Goal: Task Accomplishment & Management: Manage account settings

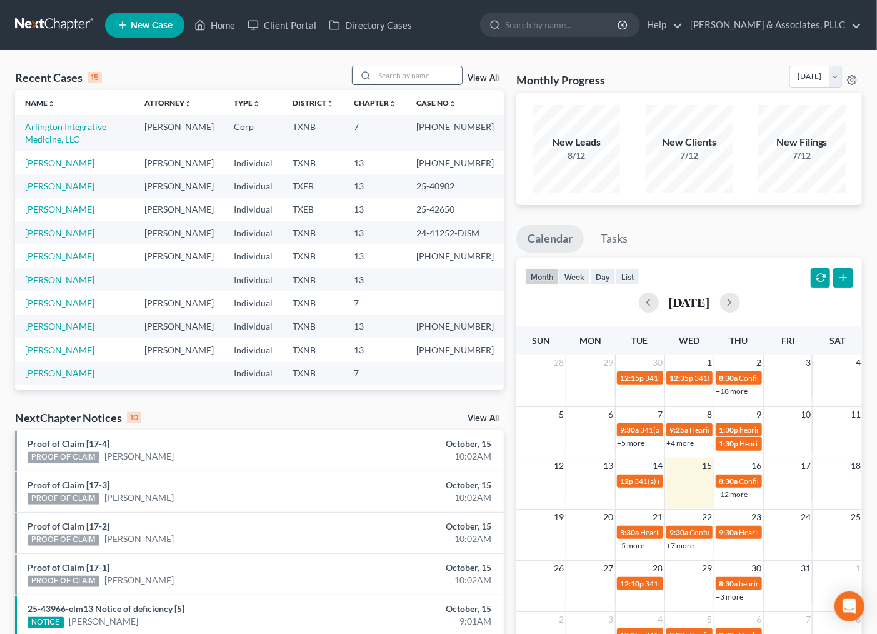
click at [392, 72] on input "search" at bounding box center [417, 75] width 87 height 18
type input "jaremy"
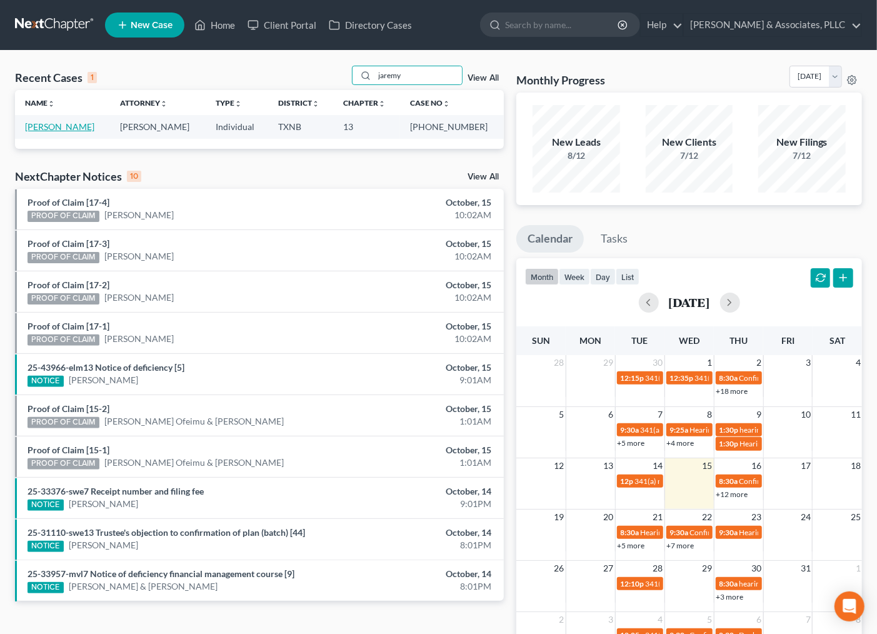
click at [31, 128] on link "[PERSON_NAME]" at bounding box center [59, 126] width 69 height 11
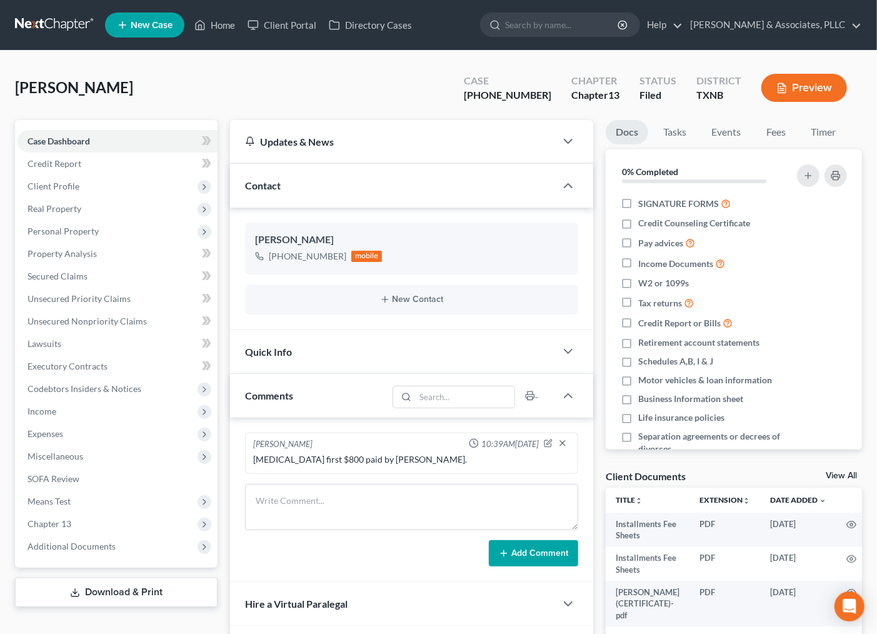
click at [439, 94] on div "[PERSON_NAME] Upgraded Case [PHONE_NUMBER] Chapter Chapter 13 Status [GEOGRAPHI…" at bounding box center [438, 93] width 847 height 54
click at [151, 145] on link "Case Dashboard" at bounding box center [117, 141] width 200 height 22
click at [277, 83] on div "[PERSON_NAME] Upgraded Case [PHONE_NUMBER] Chapter Chapter 13 Status [GEOGRAPHI…" at bounding box center [438, 93] width 847 height 54
click at [210, 14] on link "Home" at bounding box center [214, 25] width 53 height 22
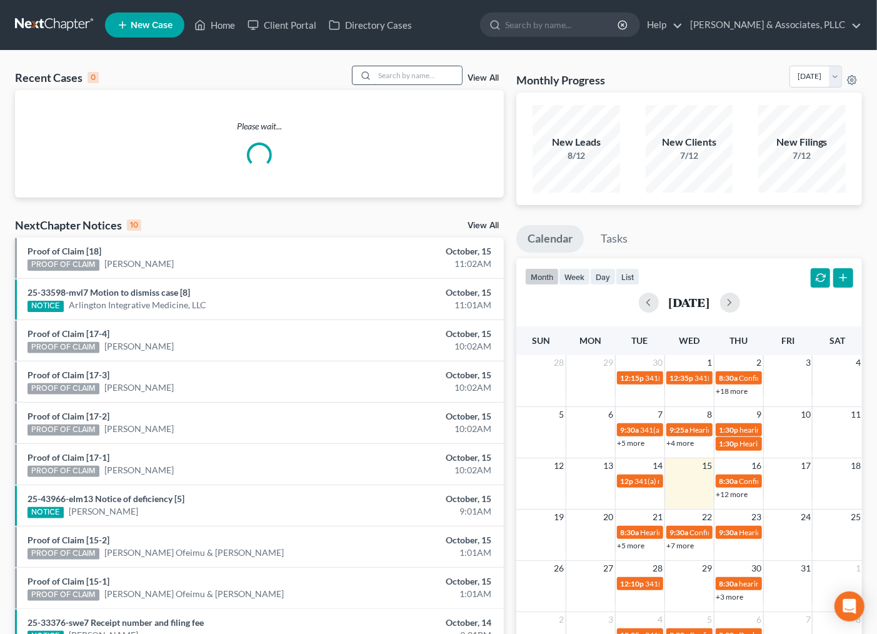
click at [413, 71] on input "search" at bounding box center [417, 75] width 87 height 18
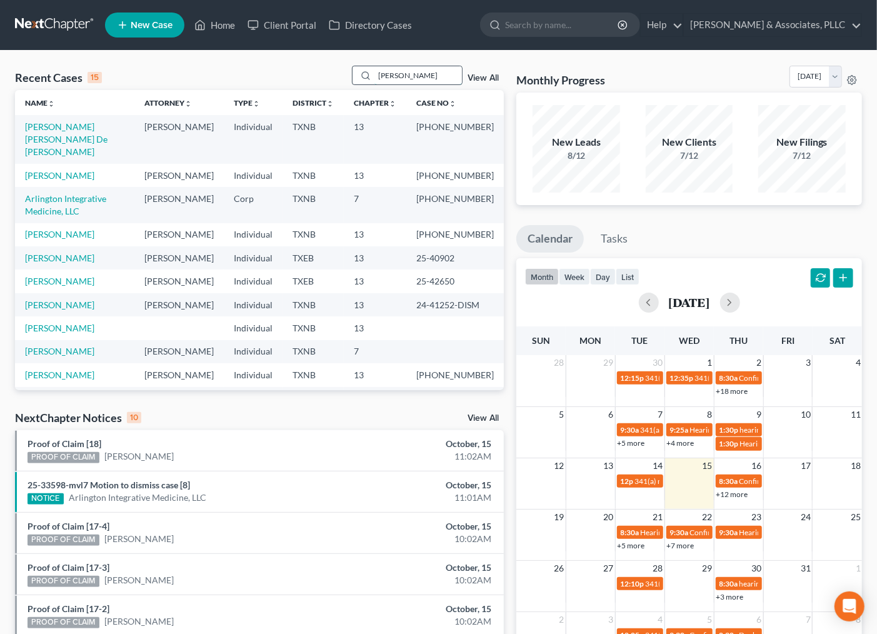
type input "[PERSON_NAME]"
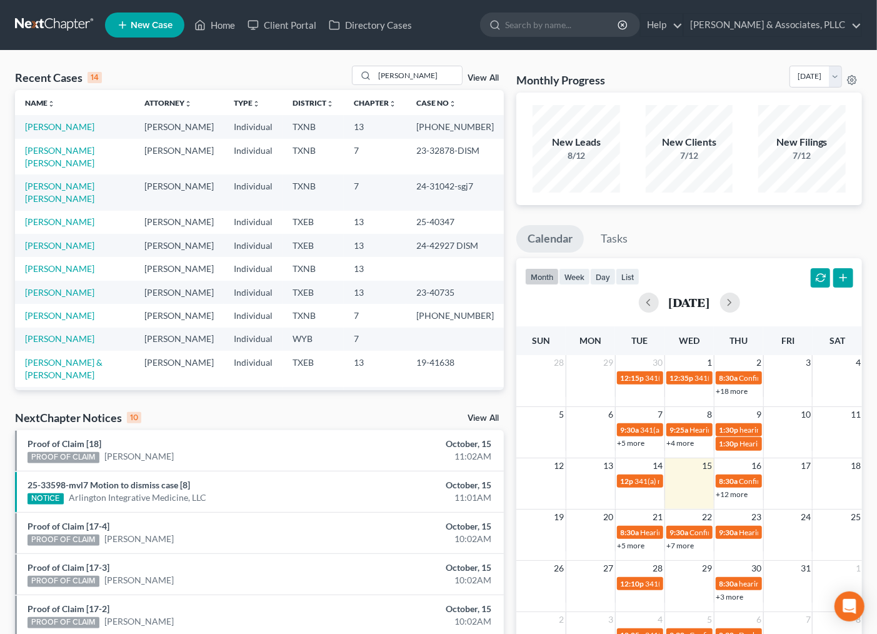
click at [77, 132] on td "[PERSON_NAME]" at bounding box center [74, 126] width 119 height 23
click at [78, 122] on link "[PERSON_NAME]" at bounding box center [59, 126] width 69 height 11
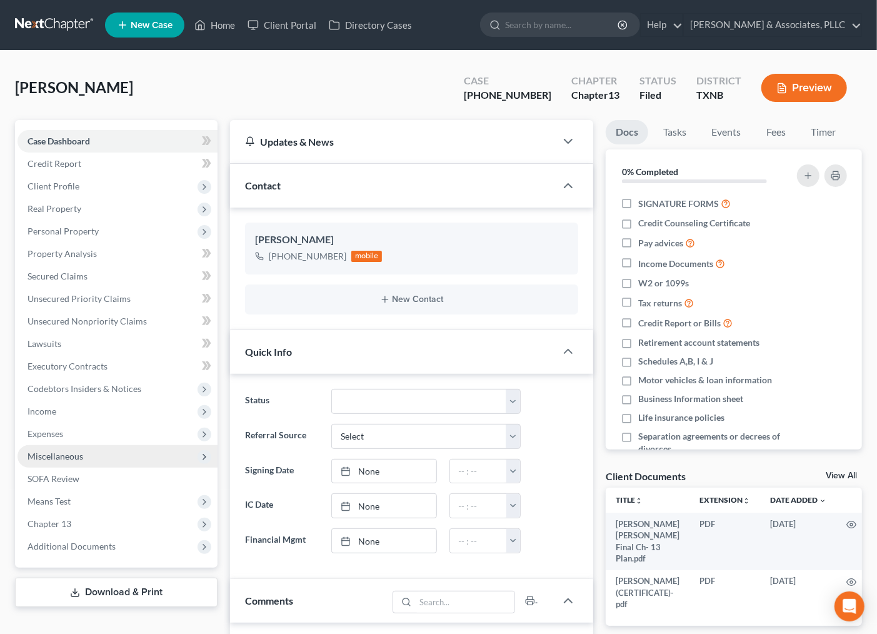
click at [71, 459] on span "Miscellaneous" at bounding box center [55, 456] width 56 height 11
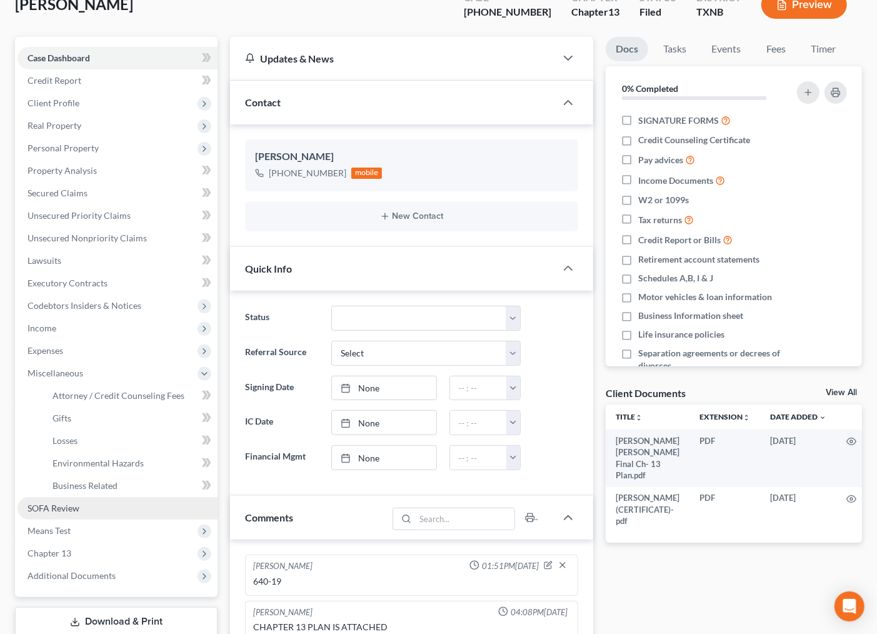
scroll to position [378, 0]
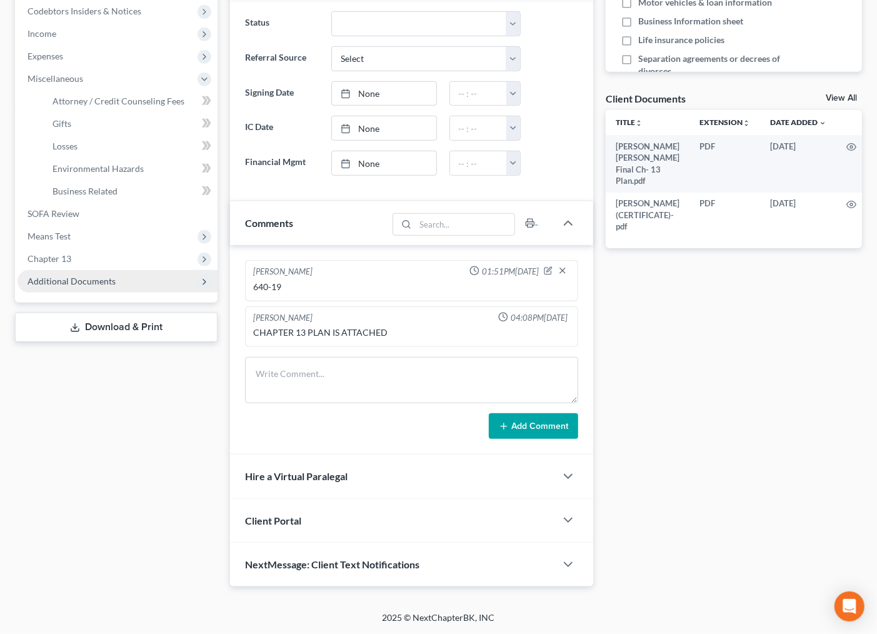
click at [75, 271] on span "Additional Documents" at bounding box center [117, 281] width 200 height 22
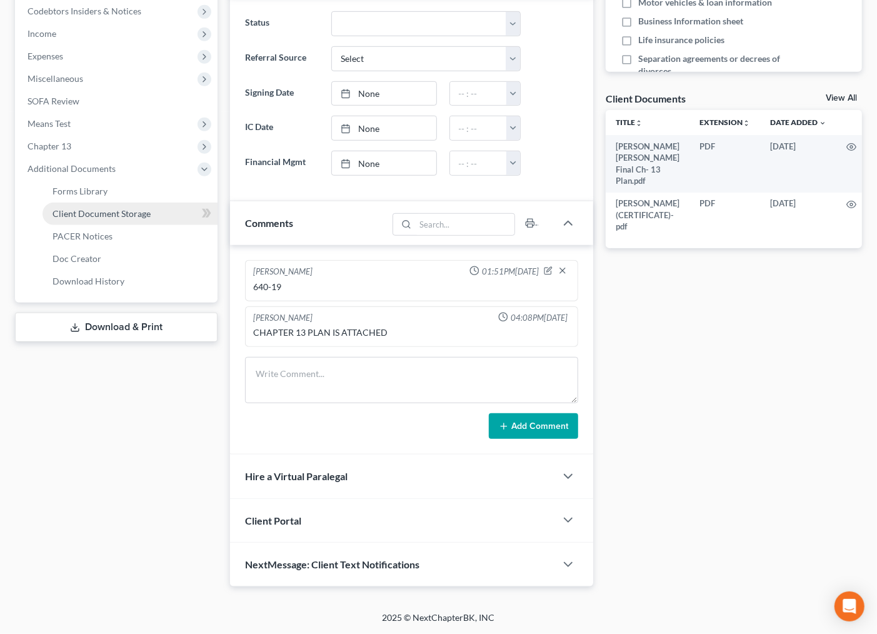
click at [87, 212] on span "Client Document Storage" at bounding box center [101, 213] width 98 height 11
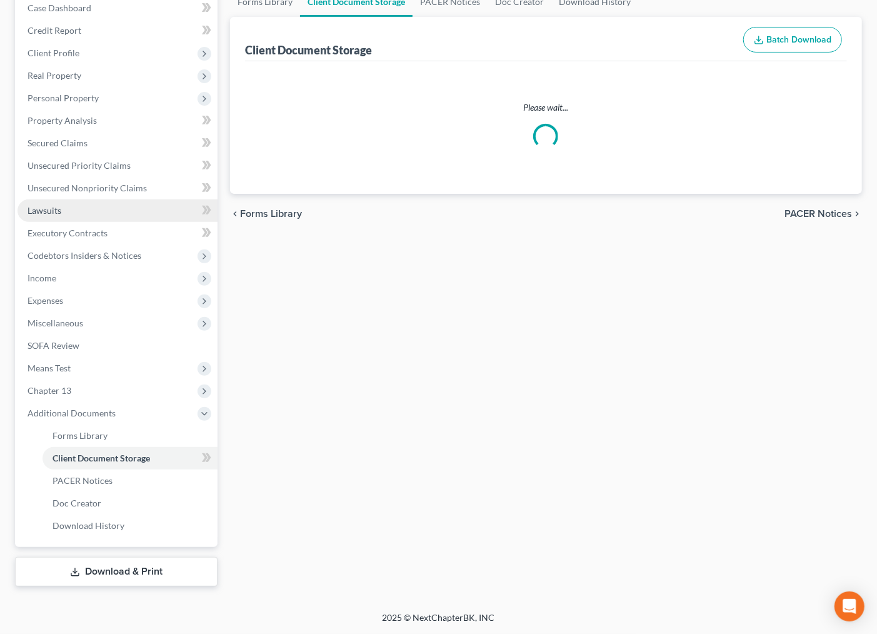
scroll to position [95, 0]
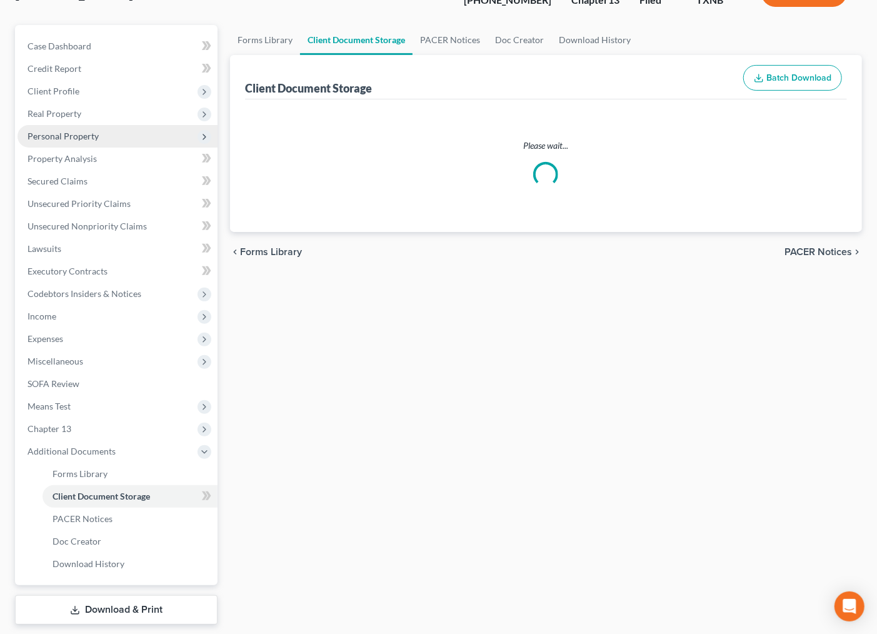
select select "10"
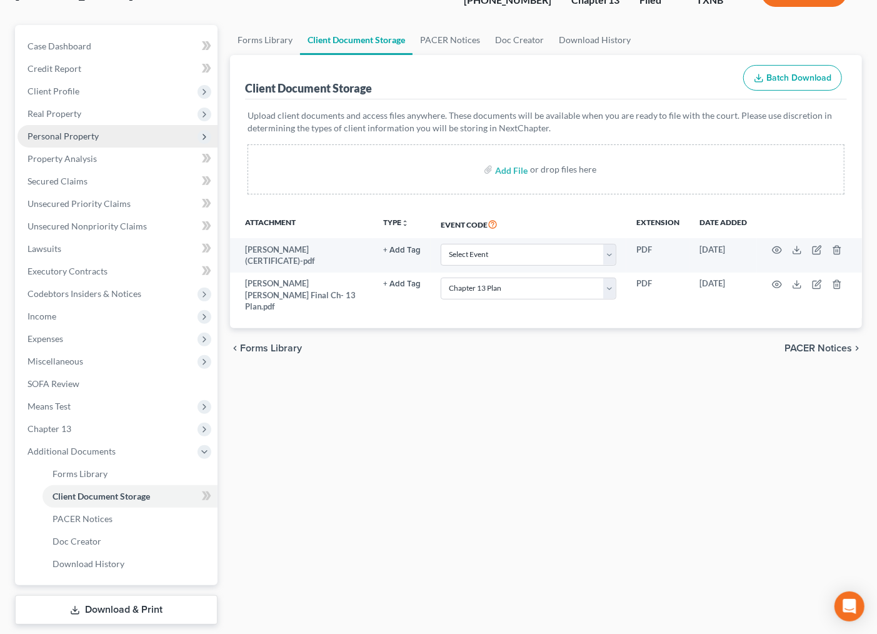
scroll to position [0, 0]
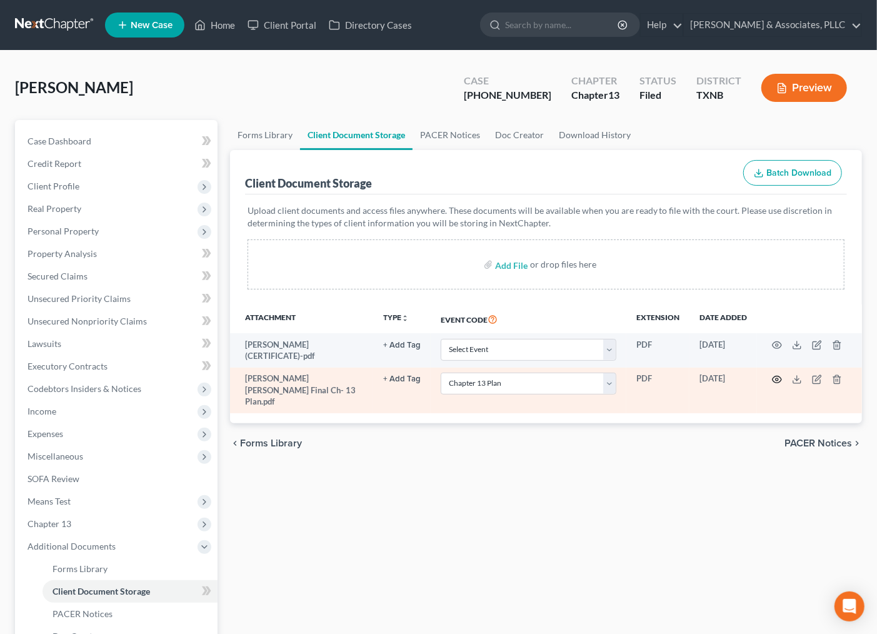
click at [777, 379] on icon "button" at bounding box center [777, 379] width 10 height 10
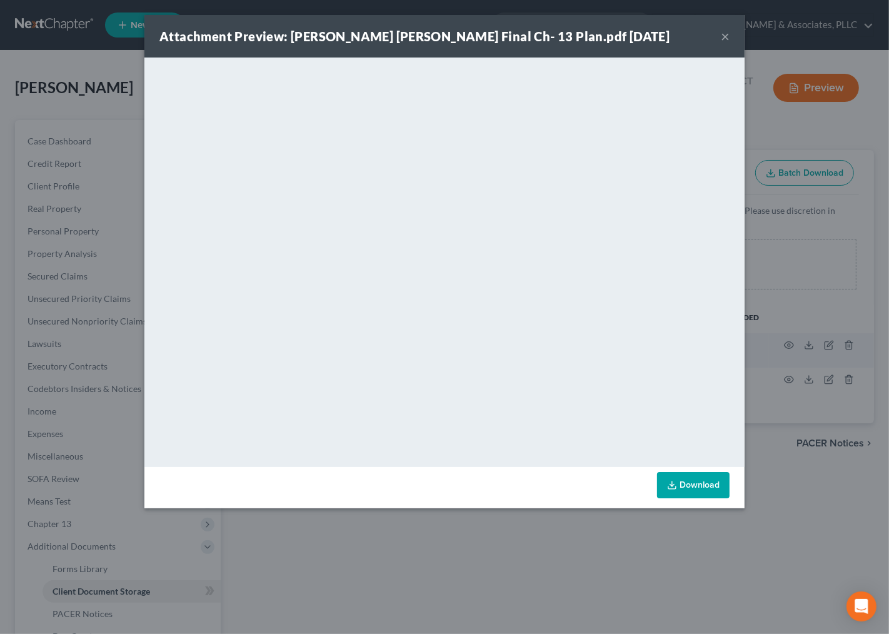
click at [717, 32] on div "Attachment Preview: [PERSON_NAME] [PERSON_NAME] Final Ch- 13 Plan.pdf [DATE] ×" at bounding box center [444, 36] width 600 height 42
click at [726, 35] on button "×" at bounding box center [725, 36] width 9 height 15
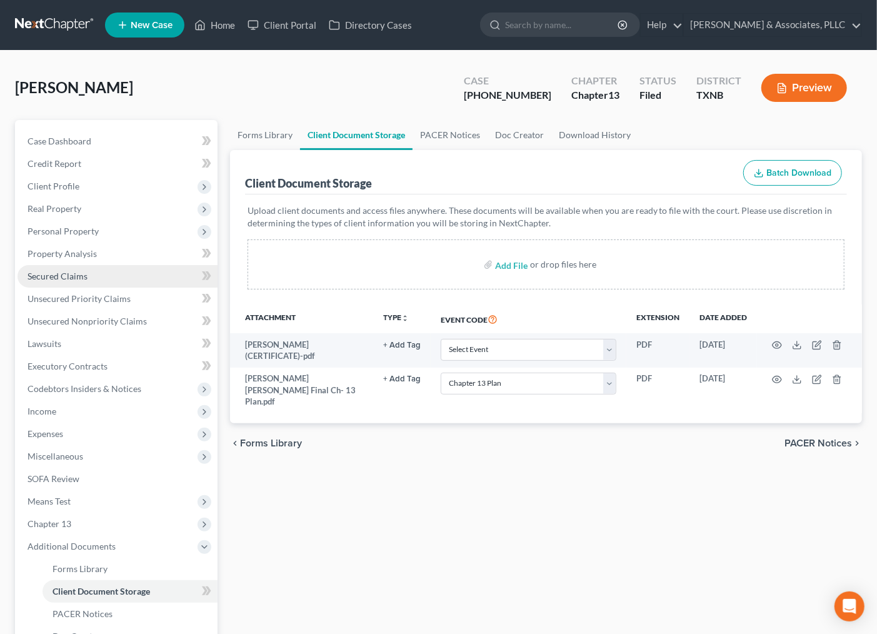
click at [64, 274] on span "Secured Claims" at bounding box center [57, 276] width 60 height 11
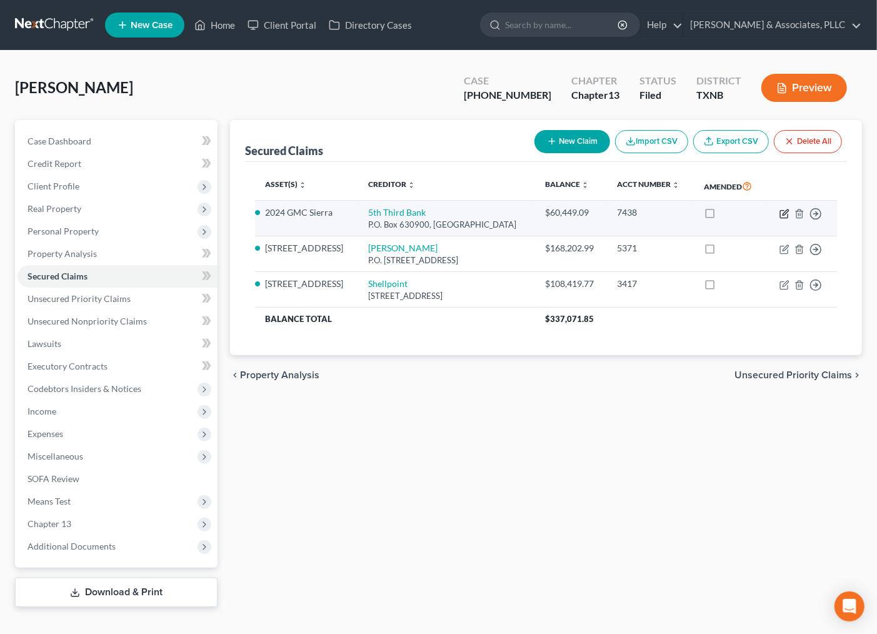
click at [782, 214] on icon "button" at bounding box center [784, 214] width 10 height 10
select select "36"
select select "2"
select select "0"
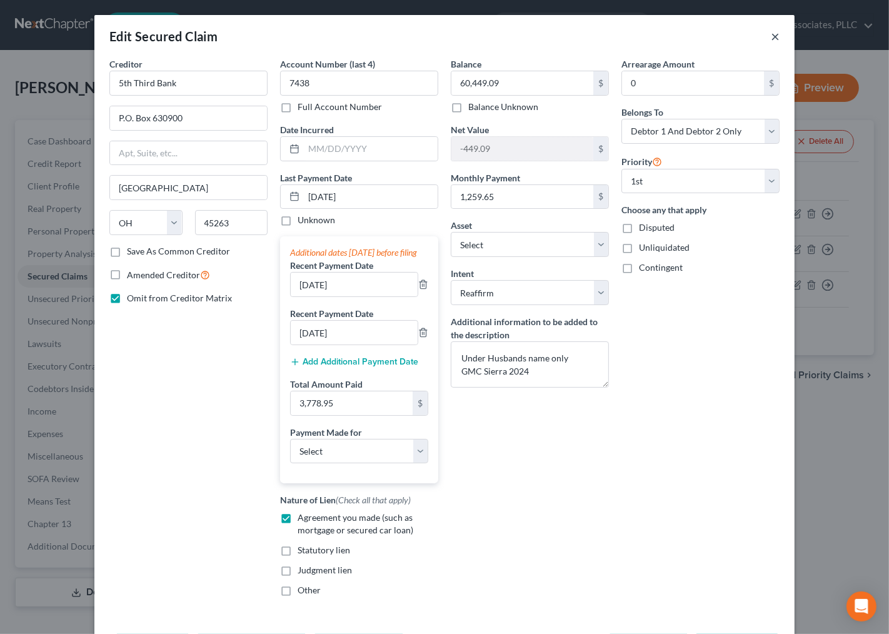
click at [771, 41] on button "×" at bounding box center [775, 36] width 9 height 15
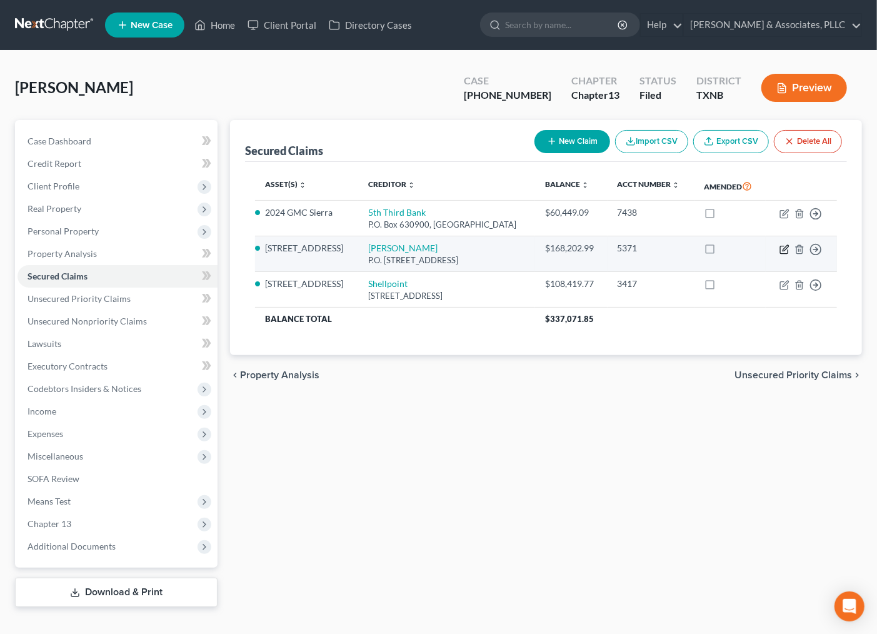
click at [784, 252] on icon "button" at bounding box center [783, 249] width 7 height 7
select select "45"
select select "3"
select select "12"
select select "2"
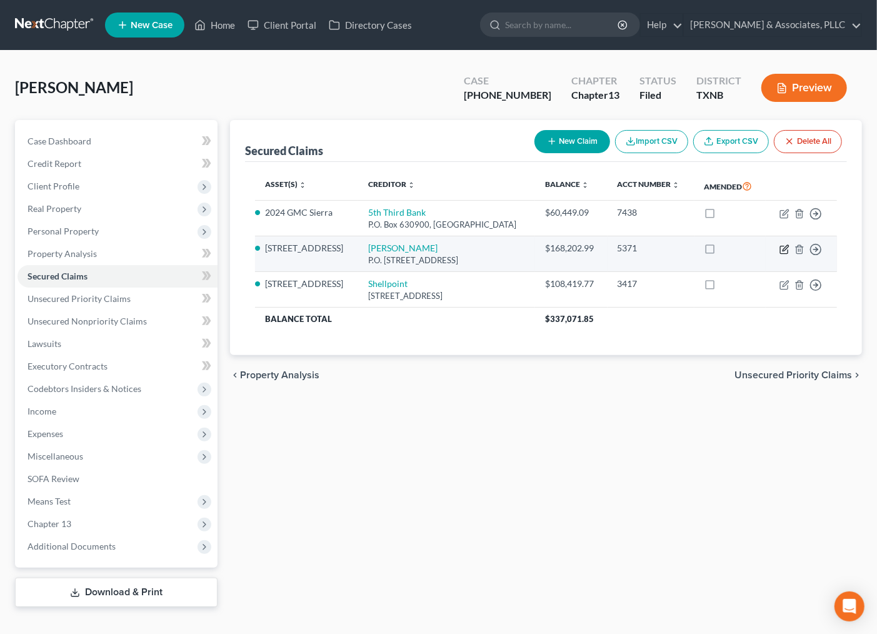
select select "2"
select select "0"
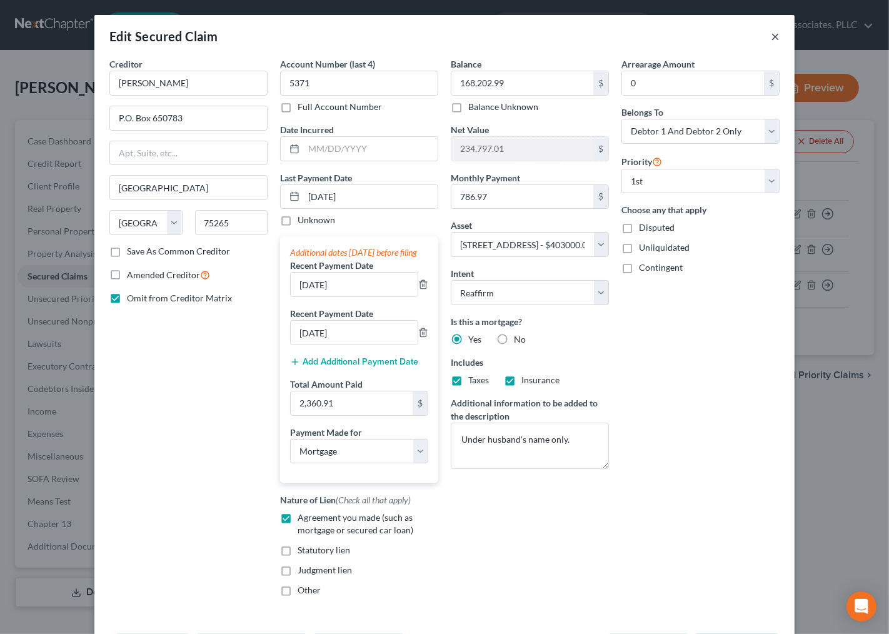
drag, startPoint x: 767, startPoint y: 32, endPoint x: 782, endPoint y: 54, distance: 26.5
click at [771, 33] on button "×" at bounding box center [775, 36] width 9 height 15
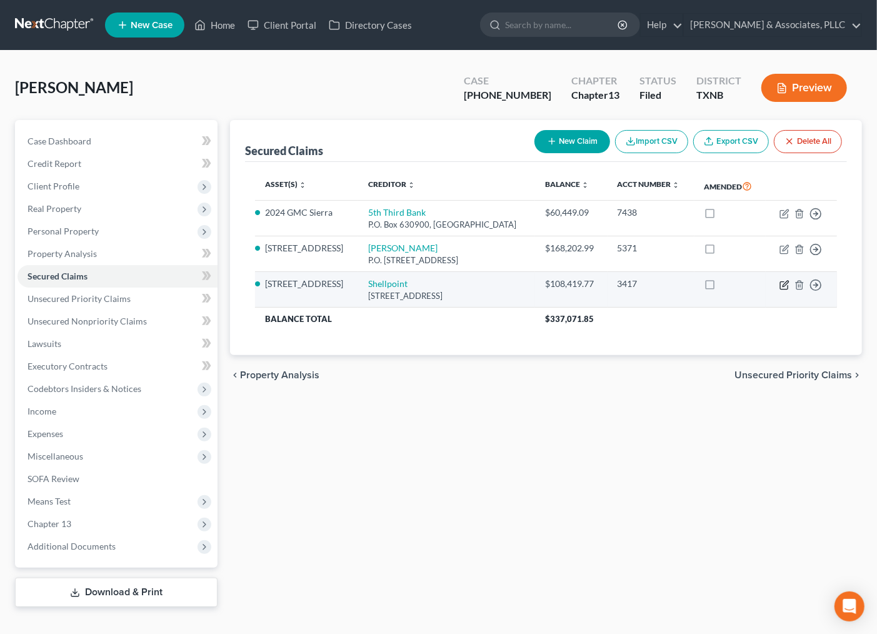
click at [786, 287] on icon "button" at bounding box center [784, 285] width 10 height 10
select select "42"
select select "12"
select select "2"
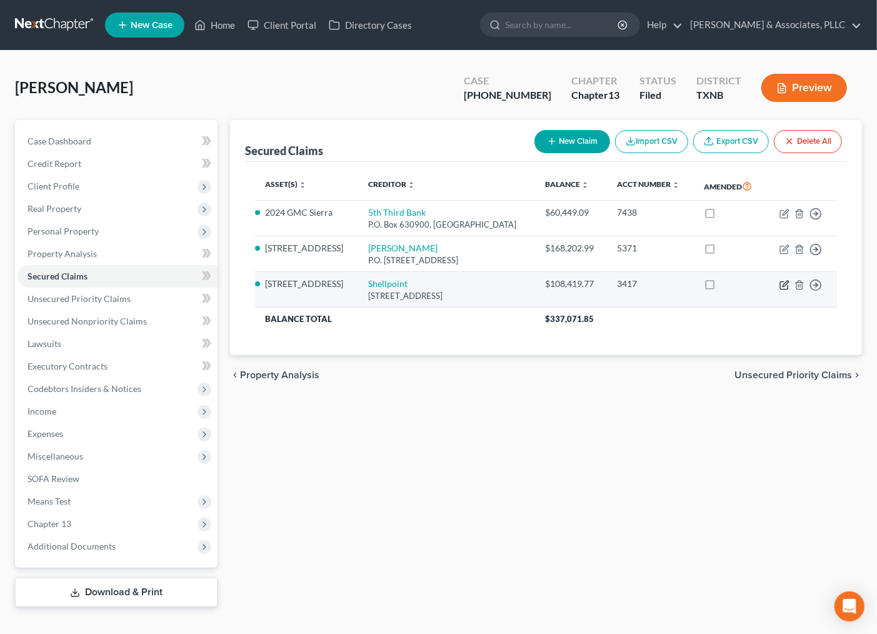
select select "0"
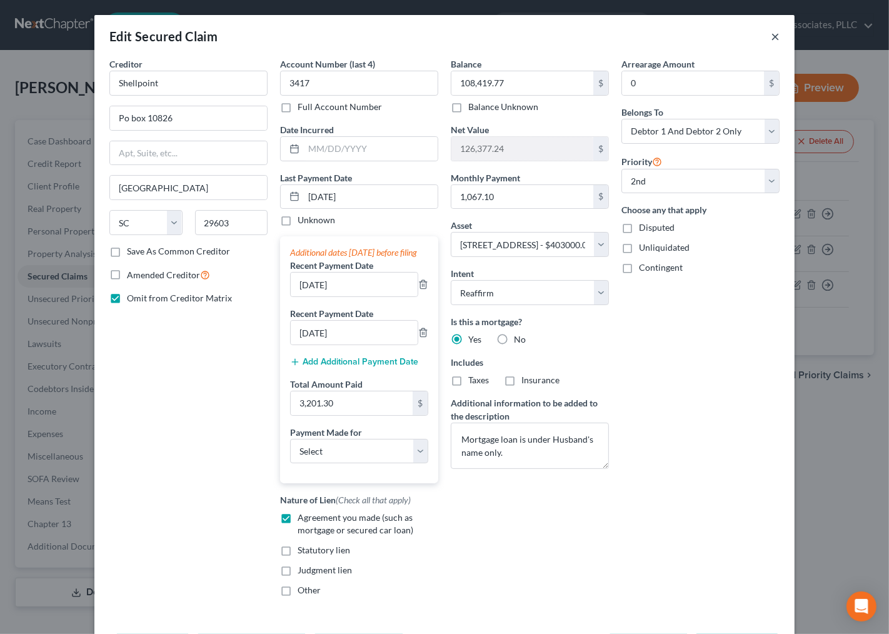
click at [771, 36] on button "×" at bounding box center [775, 36] width 9 height 15
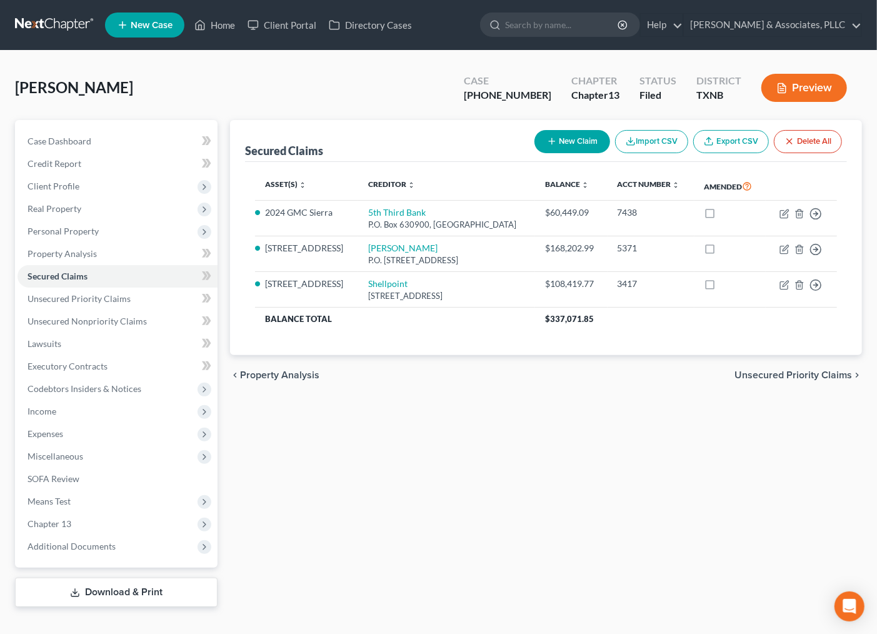
scroll to position [19, 0]
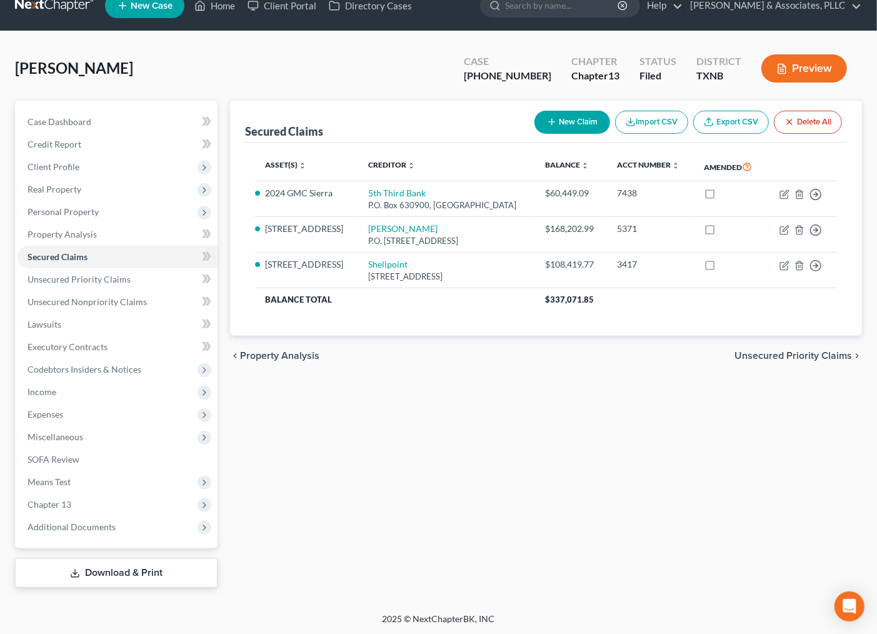
click at [764, 358] on span "Unsecured Priority Claims" at bounding box center [792, 356] width 117 height 10
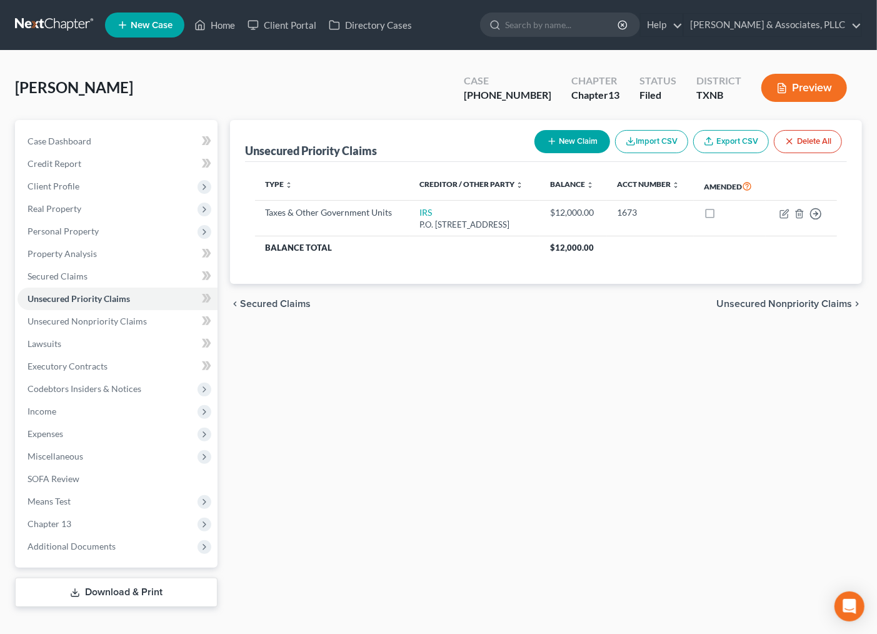
click at [754, 324] on div "chevron_left Secured Claims Unsecured Nonpriority Claims chevron_right" at bounding box center [546, 304] width 632 height 40
click at [757, 309] on span "Unsecured Nonpriority Claims" at bounding box center [784, 304] width 136 height 10
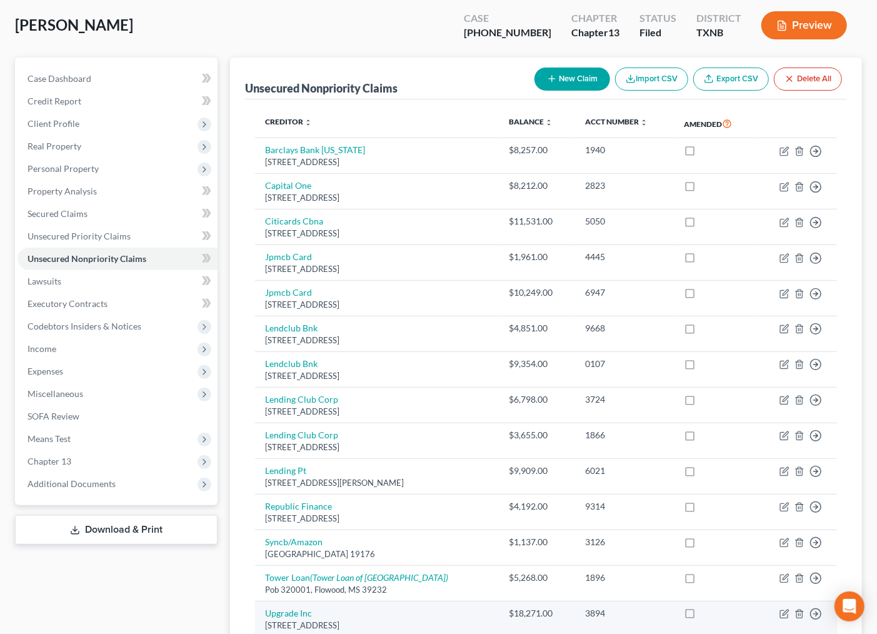
scroll to position [132, 0]
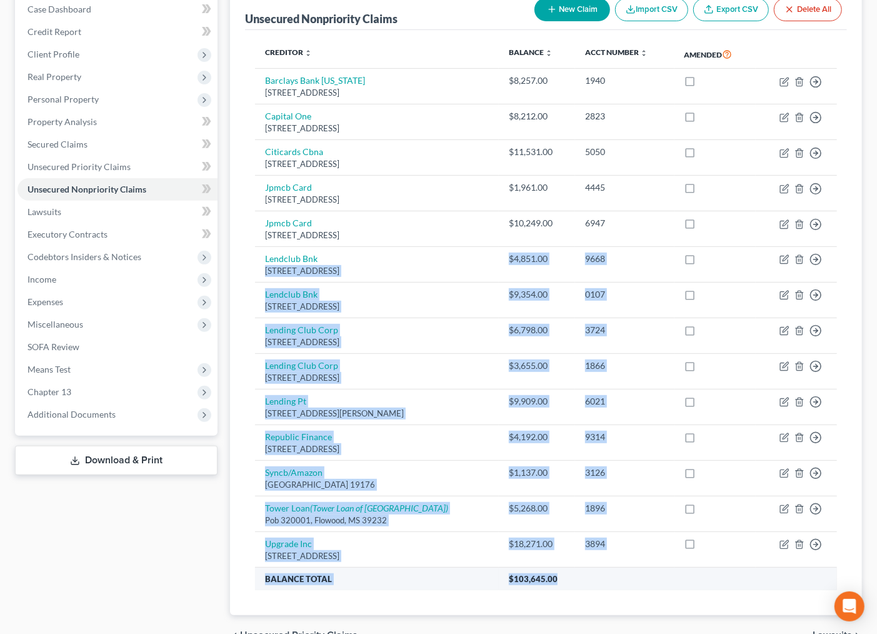
drag, startPoint x: 502, startPoint y: 282, endPoint x: 578, endPoint y: 570, distance: 298.0
click at [578, 570] on tbody "Barclays Bank [US_STATE][GEOGRAPHIC_DATA] $8,257.00 1940 Move to D Move to E Mo…" at bounding box center [546, 329] width 582 height 521
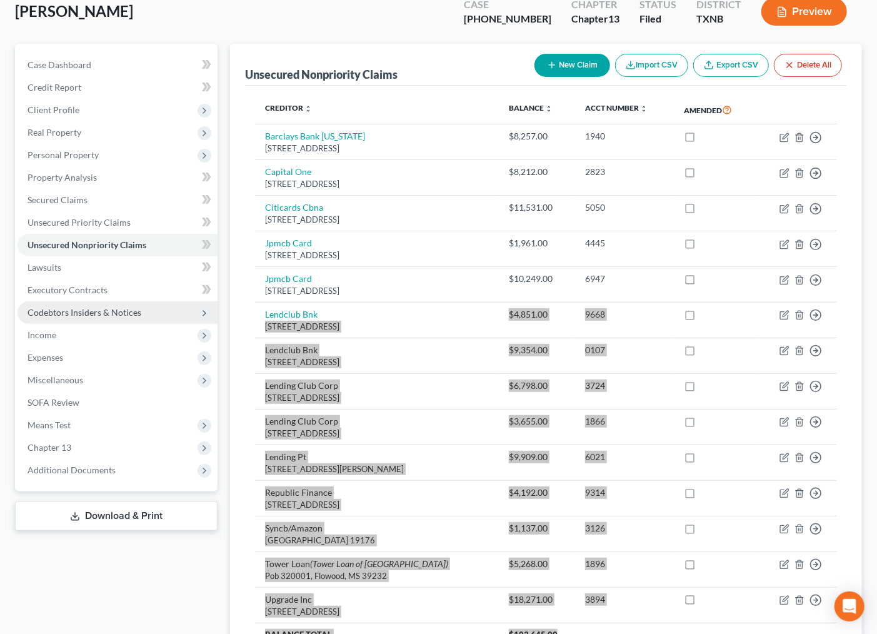
scroll to position [0, 0]
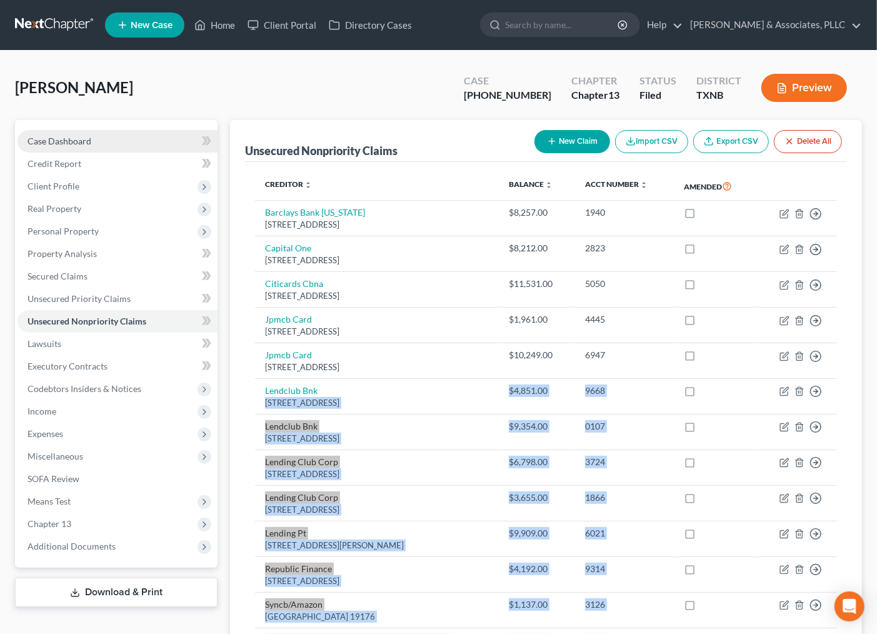
click at [84, 138] on span "Case Dashboard" at bounding box center [59, 141] width 64 height 11
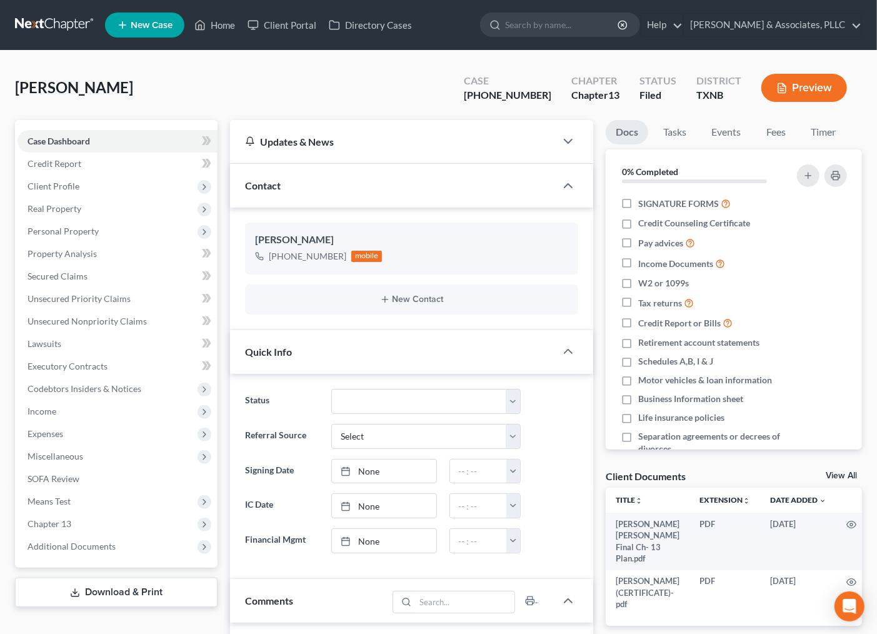
click at [266, 96] on div "[GEOGRAPHIC_DATA][PERSON_NAME] Upgraded Case [PHONE_NUMBER] Chapter Chapter 13 …" at bounding box center [438, 93] width 847 height 54
click at [99, 133] on link "Case Dashboard" at bounding box center [117, 141] width 200 height 22
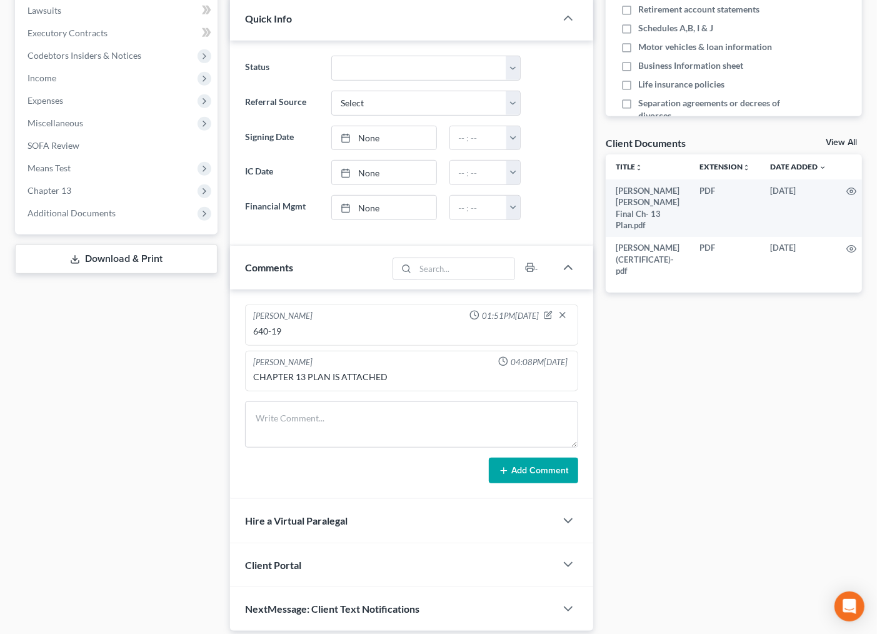
scroll to position [309, 0]
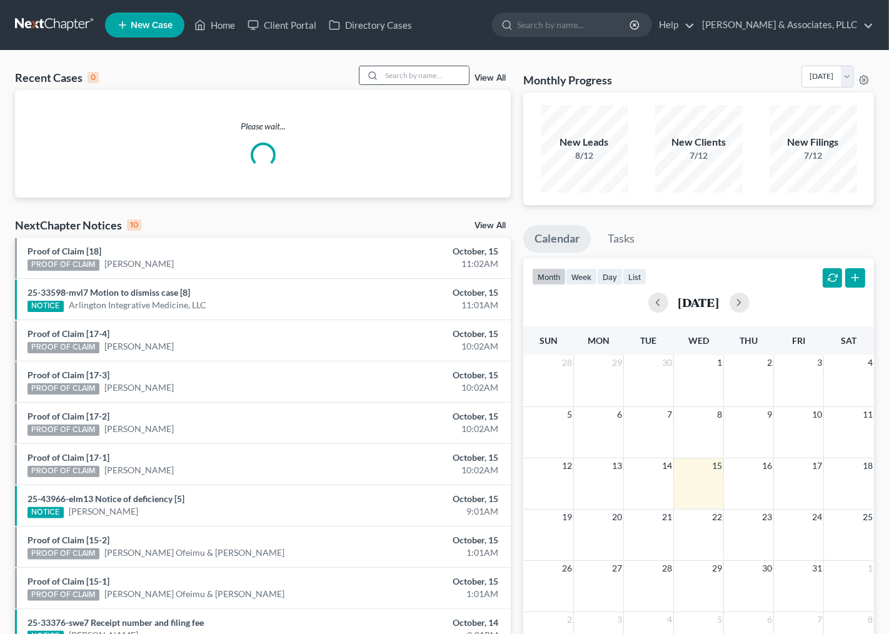
click at [396, 75] on input "search" at bounding box center [424, 75] width 87 height 18
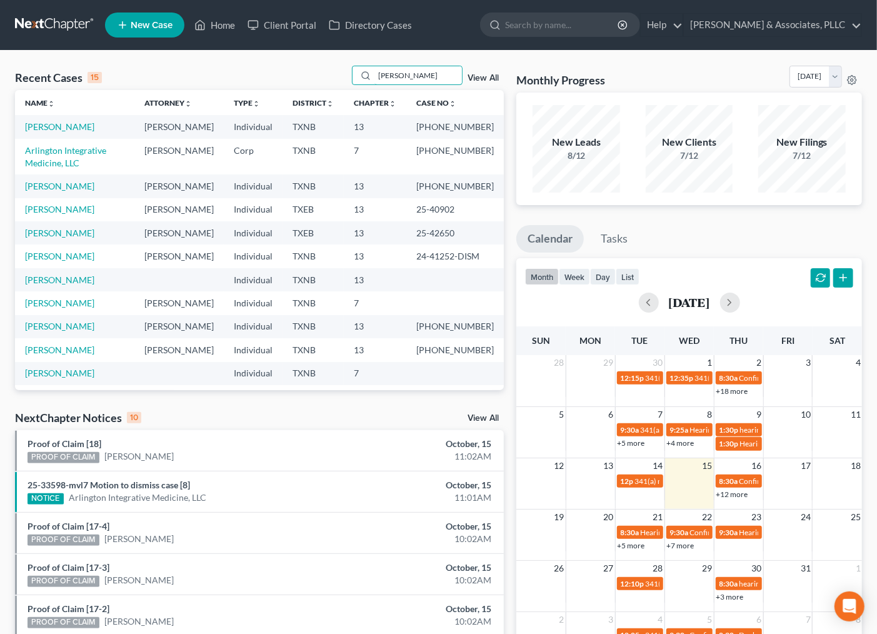
type input "garcia"
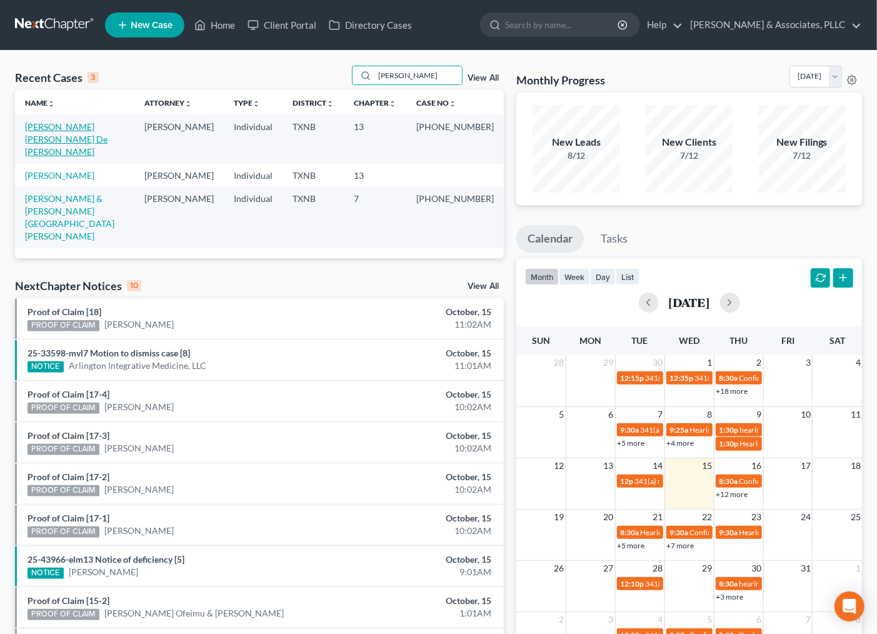
click at [75, 126] on link "[PERSON_NAME] [PERSON_NAME] De [PERSON_NAME]" at bounding box center [66, 139] width 82 height 36
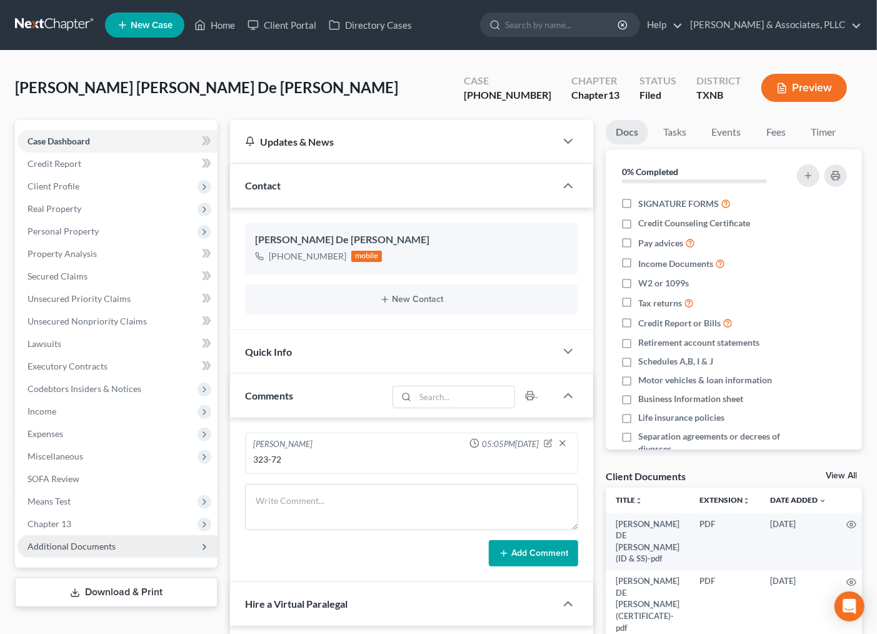
click at [48, 545] on span "Additional Documents" at bounding box center [71, 546] width 88 height 11
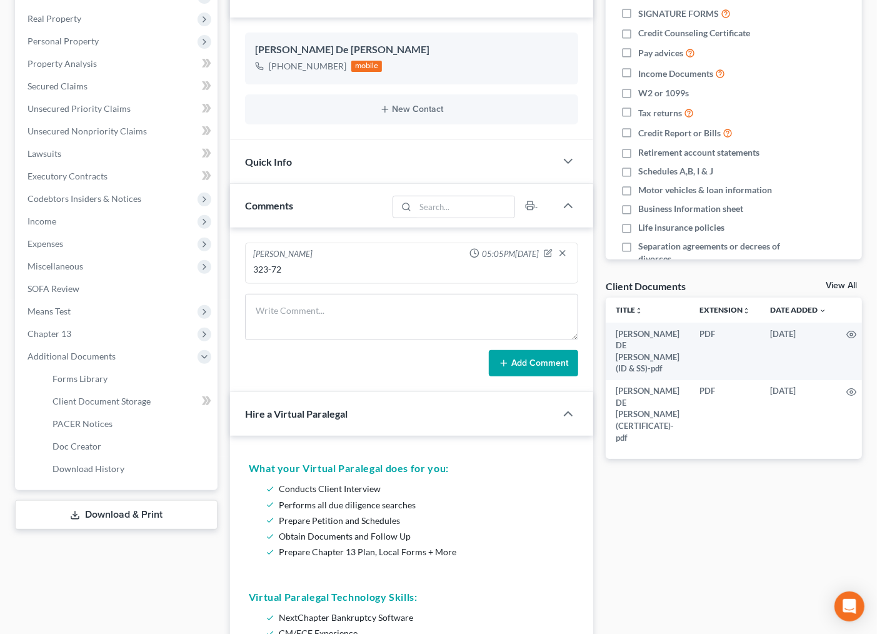
scroll to position [208, 0]
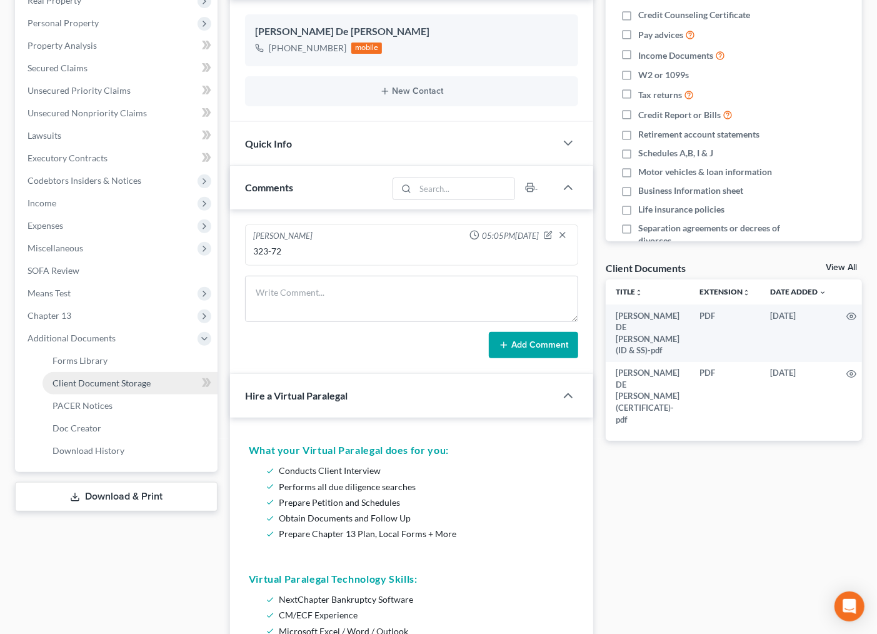
click at [111, 381] on span "Client Document Storage" at bounding box center [101, 382] width 98 height 11
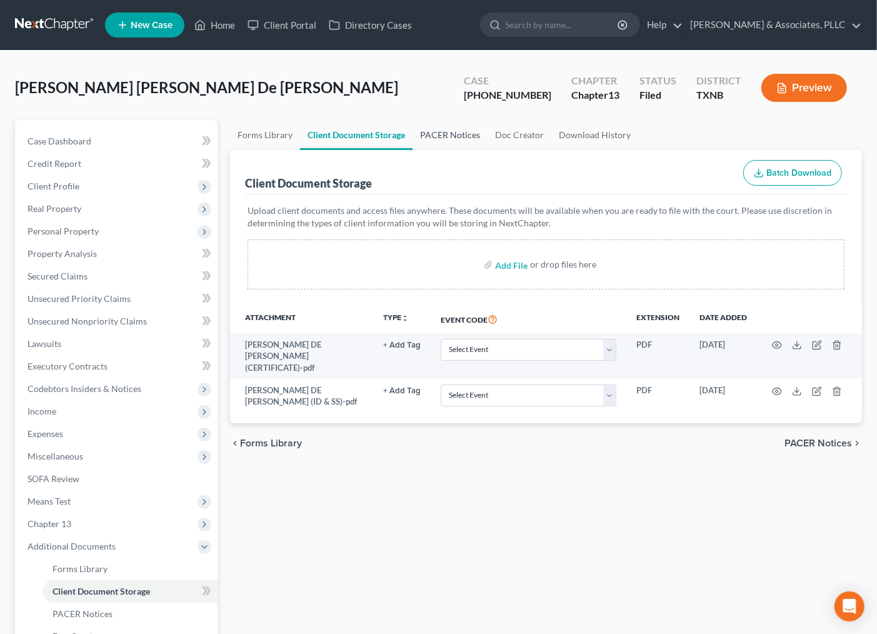
click at [448, 134] on link "PACER Notices" at bounding box center [449, 135] width 75 height 30
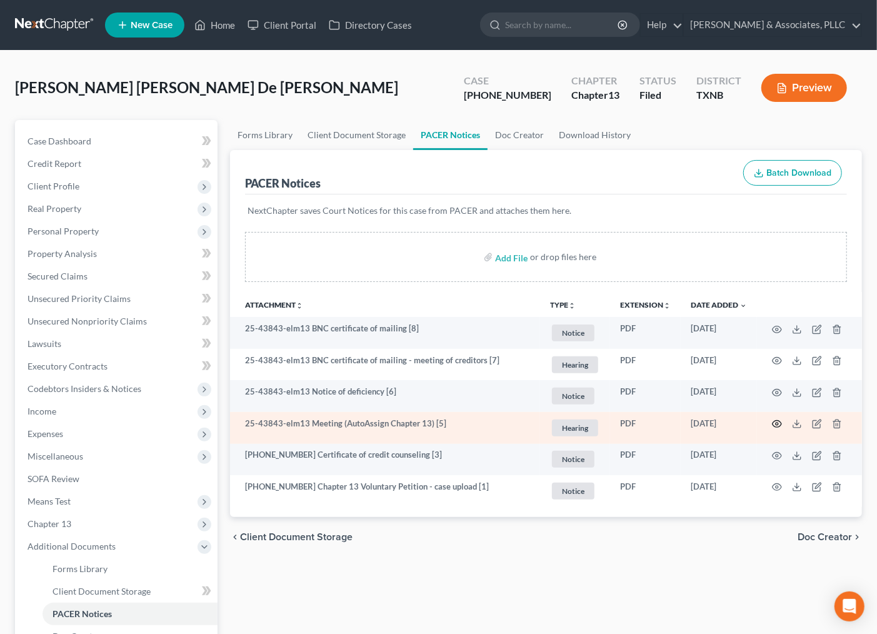
click at [777, 426] on icon "button" at bounding box center [777, 424] width 10 height 10
